Goal: Task Accomplishment & Management: Use online tool/utility

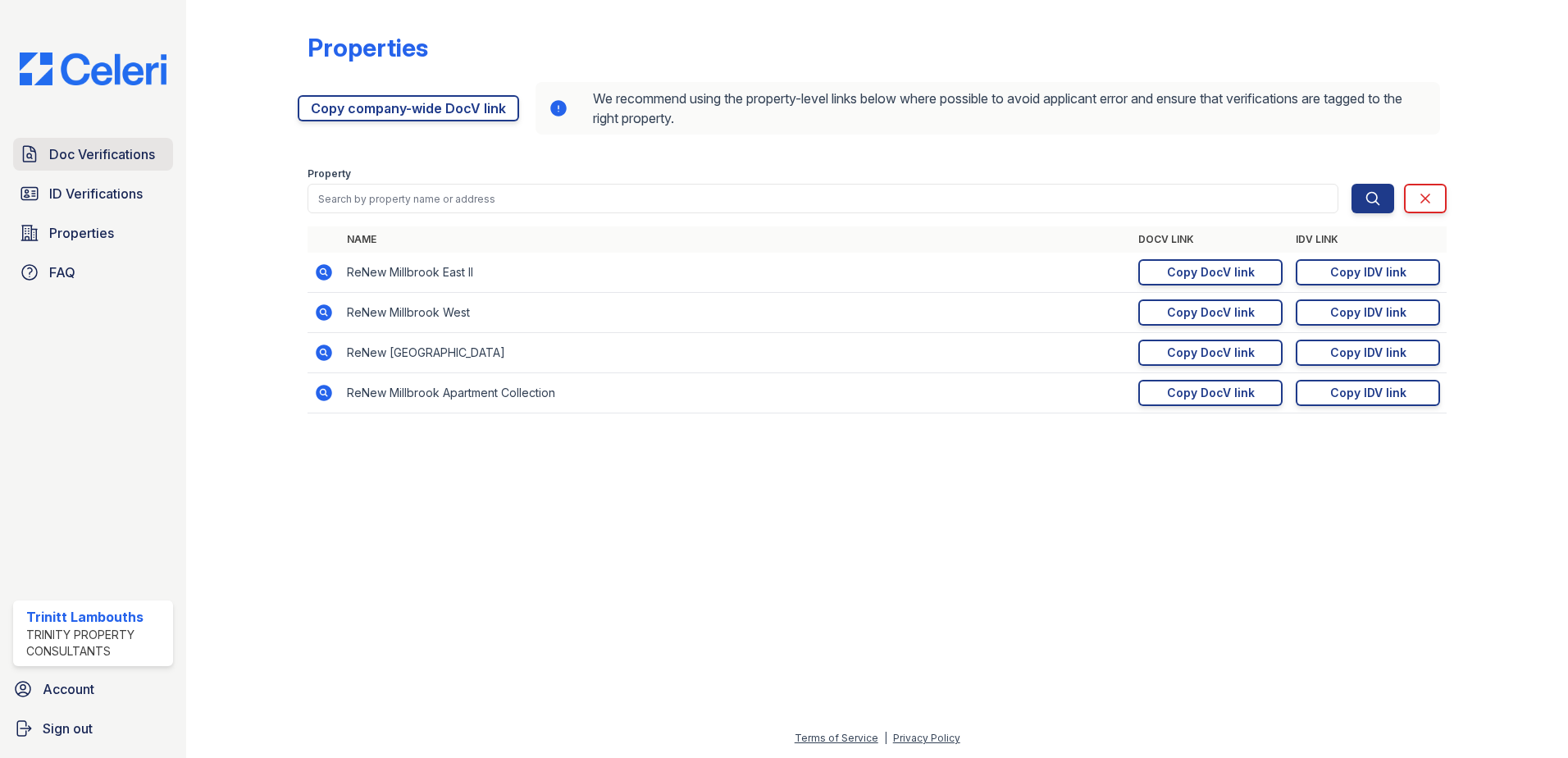
click at [105, 160] on span "Doc Verifications" at bounding box center [102, 154] width 106 height 19
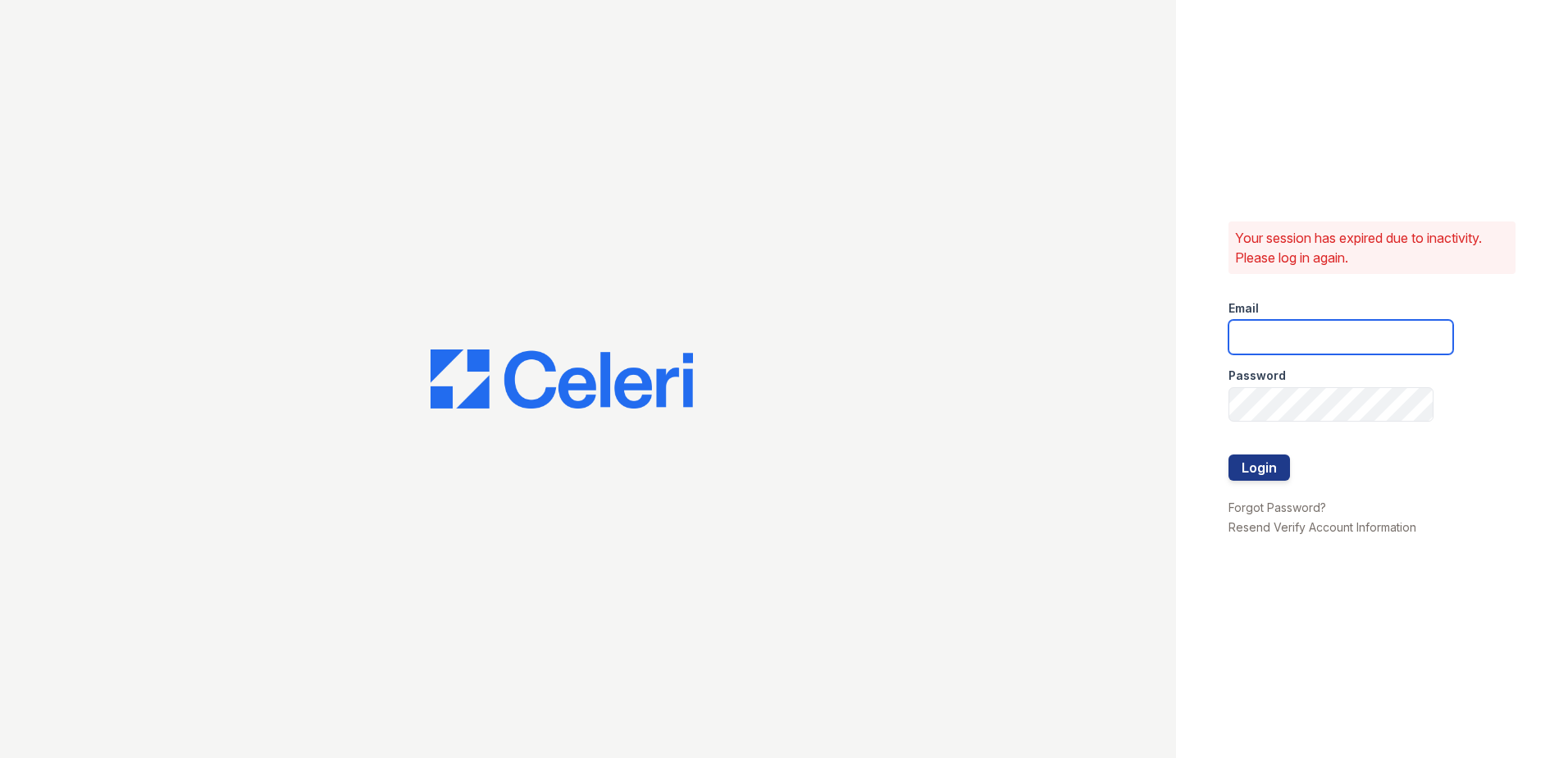
type input "[EMAIL_ADDRESS][DOMAIN_NAME]"
click at [1258, 475] on button "Login" at bounding box center [1259, 467] width 62 height 26
